Goal: Task Accomplishment & Management: Manage account settings

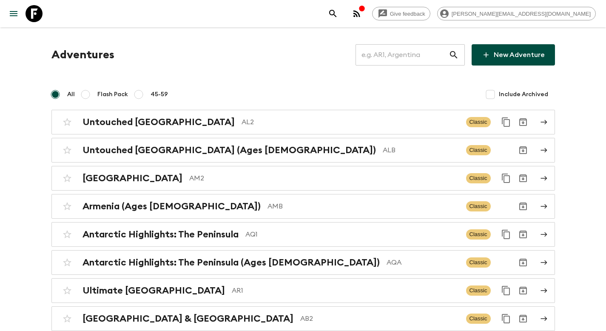
click at [360, 17] on icon "button" at bounding box center [356, 13] width 7 height 7
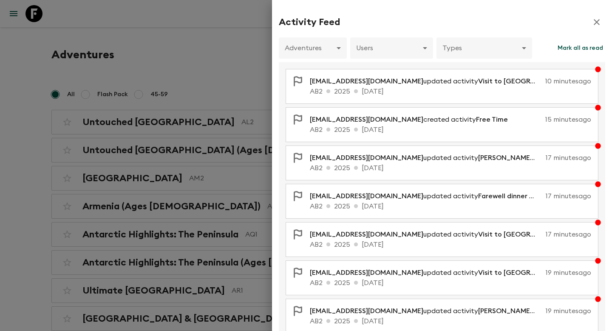
click at [565, 52] on button "Mark all as read" at bounding box center [581, 47] width 50 height 21
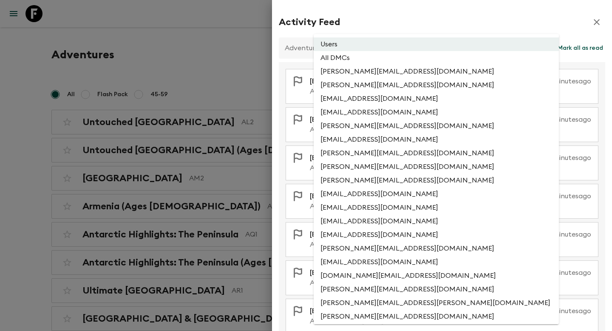
click at [417, 28] on div at bounding box center [306, 165] width 612 height 331
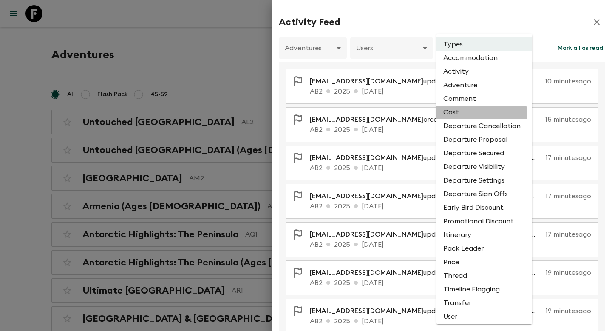
click at [463, 115] on li "Cost" at bounding box center [485, 112] width 96 height 14
type input "COST"
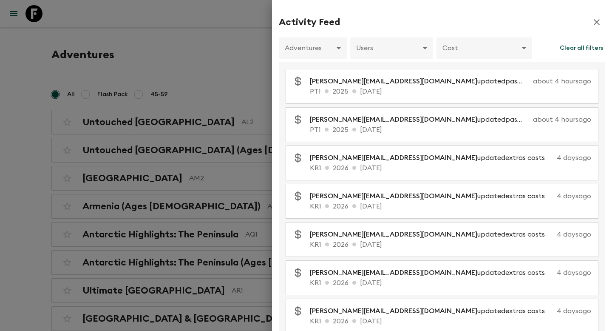
click at [592, 24] on icon "button" at bounding box center [597, 22] width 10 height 10
